Goal: Navigation & Orientation: Find specific page/section

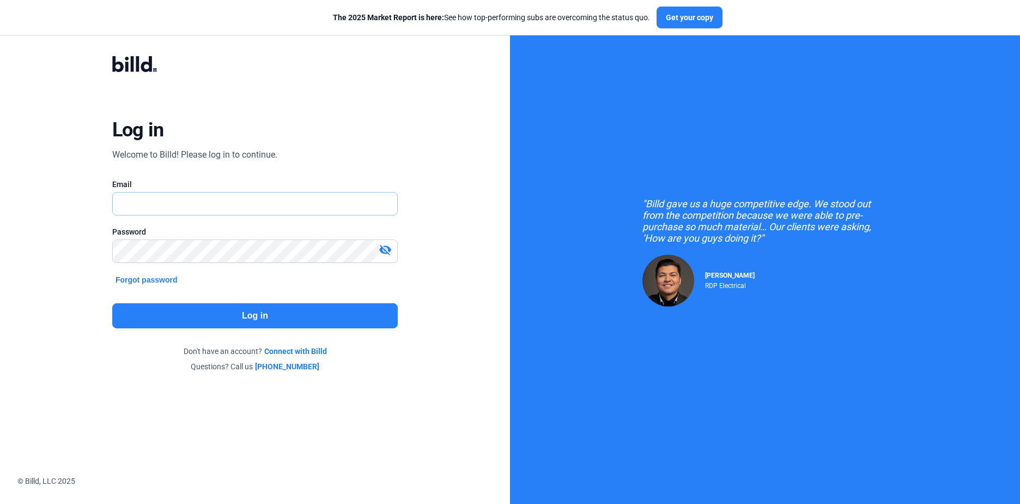
click at [232, 199] on input "text" at bounding box center [249, 203] width 273 height 22
click at [0, 493] on com-1password-button at bounding box center [0, 493] width 0 height 0
click at [301, 203] on input "text" at bounding box center [255, 203] width 285 height 22
click at [0, 493] on com-1password-button at bounding box center [0, 493] width 0 height 0
type input "[PERSON_NAME][EMAIL_ADDRESS][DOMAIN_NAME]"
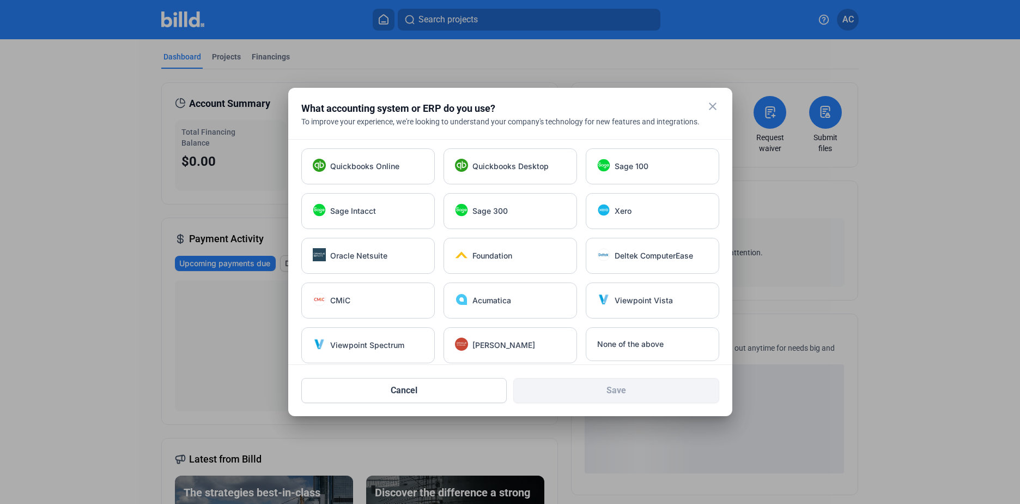
click at [705, 101] on div "close What accounting system or ERP do you use? To improve your experience, we'…" at bounding box center [510, 120] width 418 height 38
click at [711, 103] on mat-icon "close" at bounding box center [712, 106] width 13 height 13
